Goal: Task Accomplishment & Management: Use online tool/utility

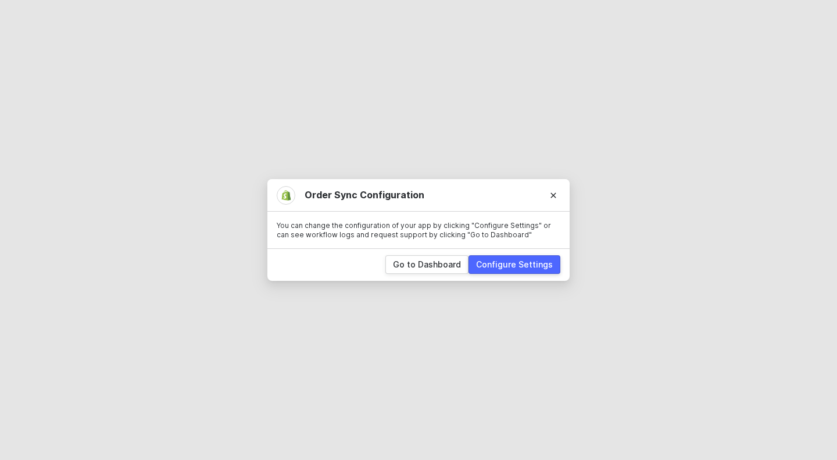
click at [497, 267] on div "Configure Settings" at bounding box center [514, 265] width 77 height 12
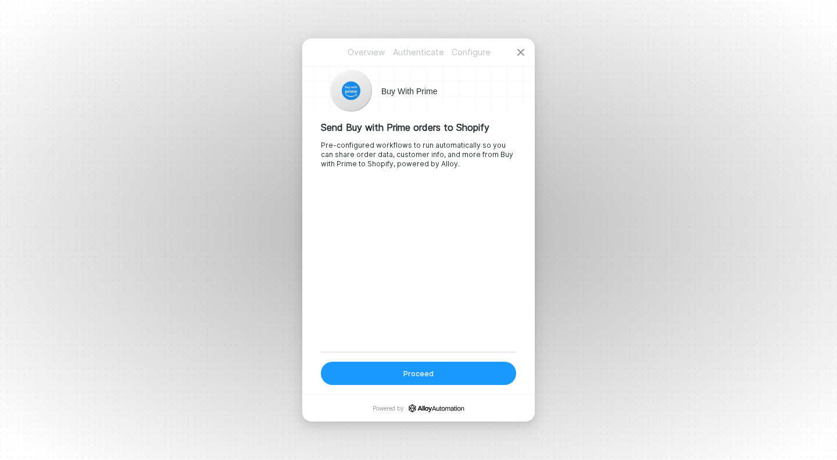
click at [446, 370] on button "Proceed" at bounding box center [418, 372] width 195 height 23
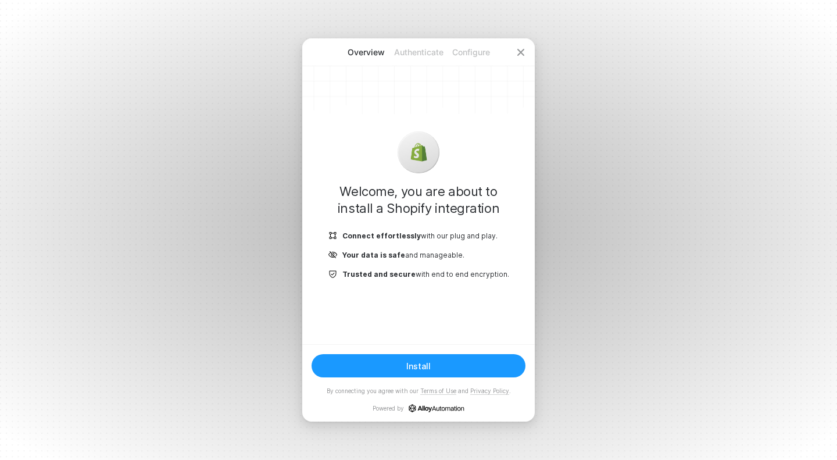
click at [446, 370] on button "Install" at bounding box center [418, 365] width 214 height 23
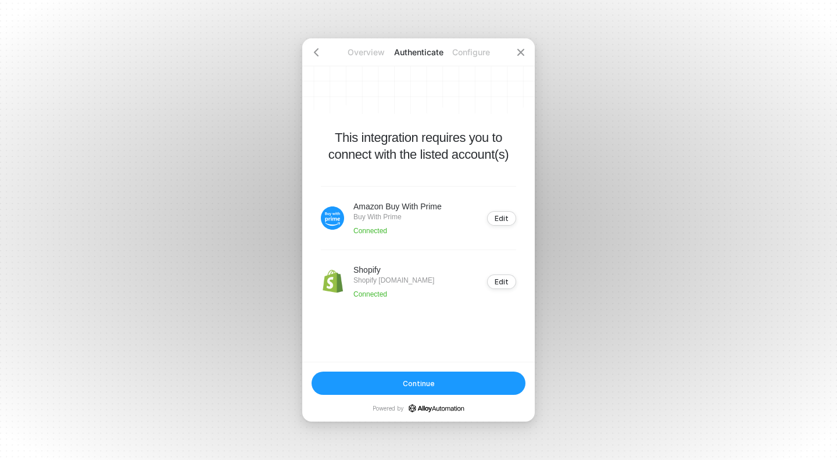
click at [446, 370] on div "Continue Powered by" at bounding box center [418, 391] width 232 height 60
click at [444, 385] on button "Continue" at bounding box center [418, 382] width 214 height 23
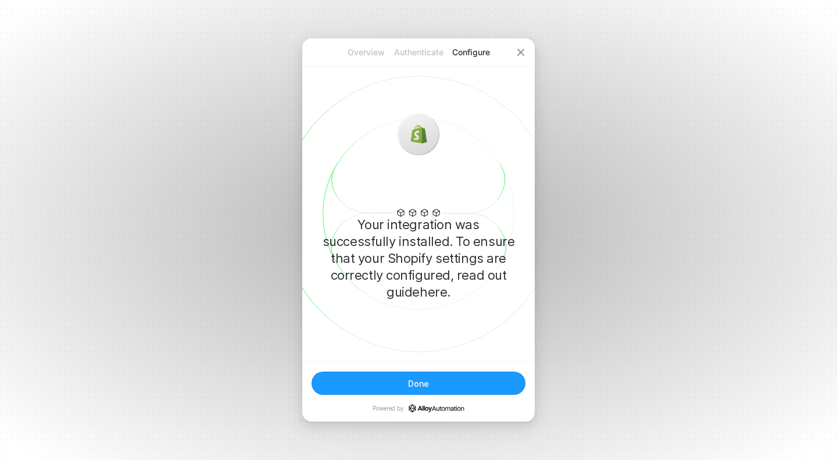
click at [417, 385] on div "Done" at bounding box center [418, 383] width 21 height 10
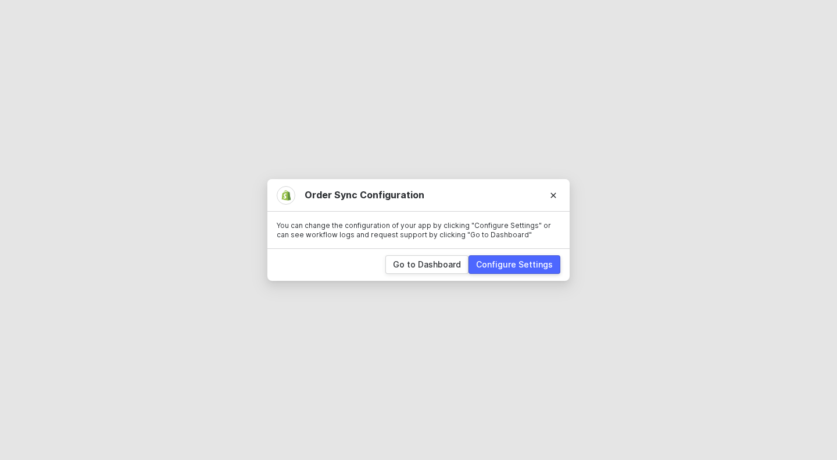
click at [414, 277] on div "Go to Dashboard Configure Settings" at bounding box center [418, 264] width 302 height 33
click at [406, 268] on div "Go to Dashboard" at bounding box center [427, 265] width 68 height 12
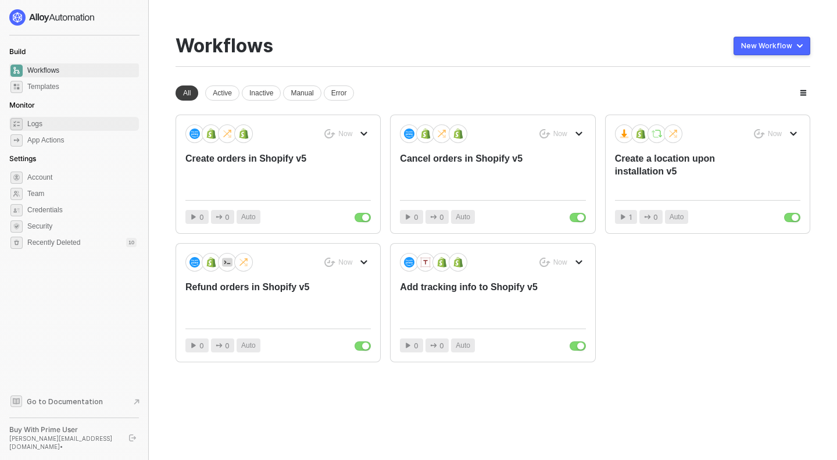
click at [59, 121] on span "Logs" at bounding box center [81, 124] width 109 height 14
